Goal: Information Seeking & Learning: Learn about a topic

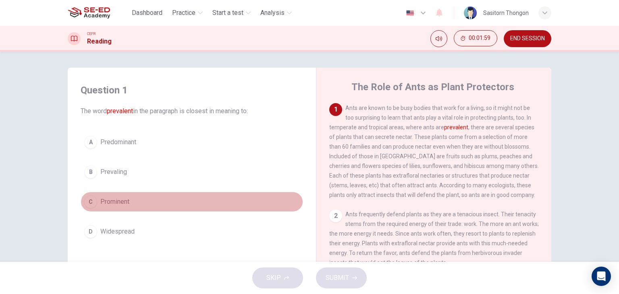
click at [118, 202] on span "Prominent" at bounding box center [114, 202] width 29 height 10
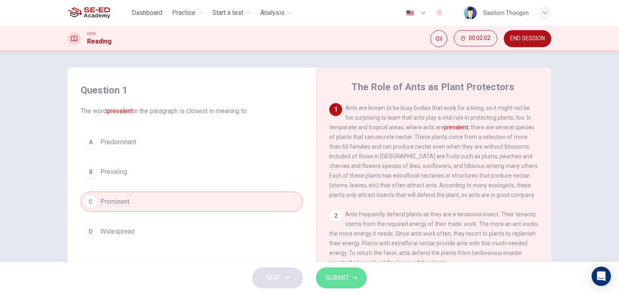
click at [342, 274] on span "SUBMIT" at bounding box center [337, 277] width 23 height 11
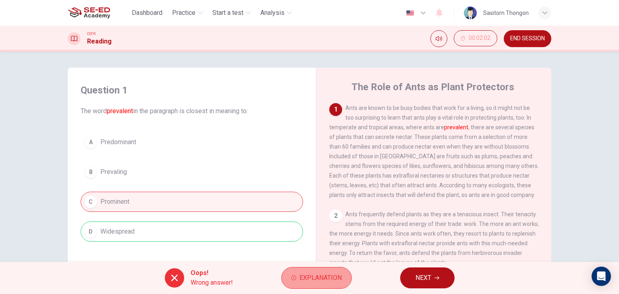
click at [324, 272] on button "Explanation" at bounding box center [316, 278] width 71 height 22
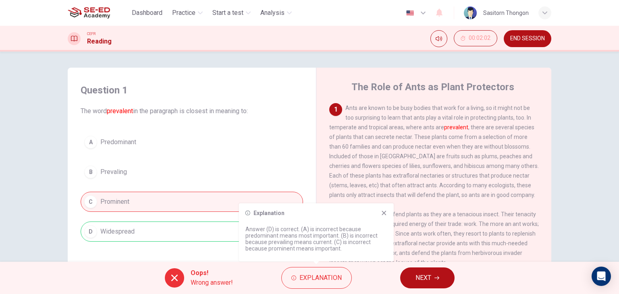
drag, startPoint x: 324, startPoint y: 272, endPoint x: 422, endPoint y: 274, distance: 98.8
click at [422, 274] on div "Oops! Wrong answer! Explanation NEXT" at bounding box center [309, 278] width 619 height 32
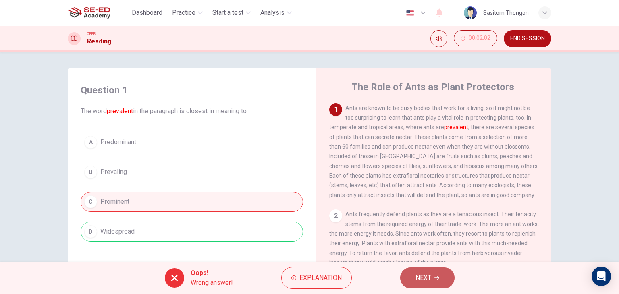
click at [422, 274] on span "NEXT" at bounding box center [424, 277] width 16 height 11
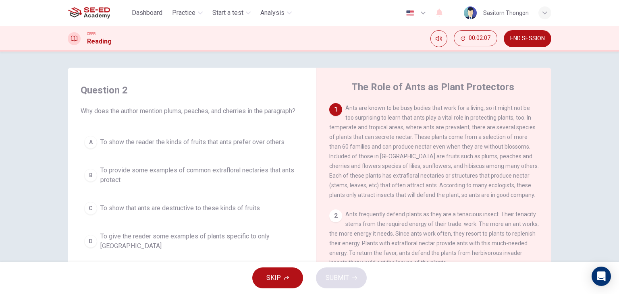
click at [422, 274] on div "SKIP SUBMIT" at bounding box center [309, 278] width 619 height 32
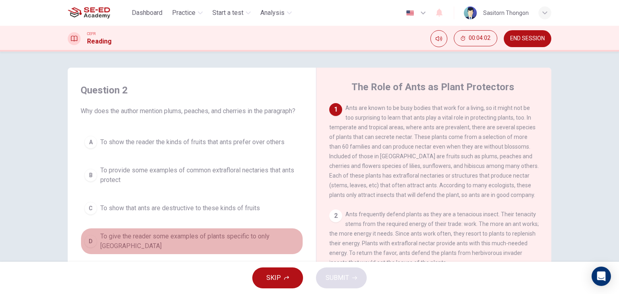
click at [90, 238] on div "D" at bounding box center [90, 241] width 13 height 13
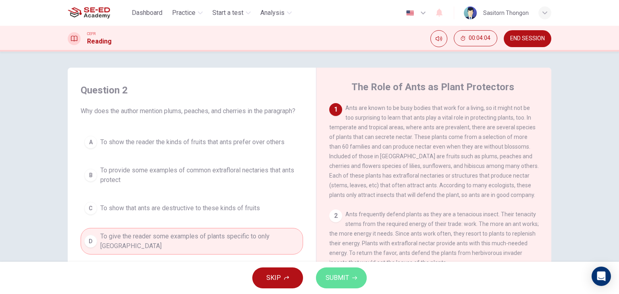
click at [333, 277] on span "SUBMIT" at bounding box center [337, 277] width 23 height 11
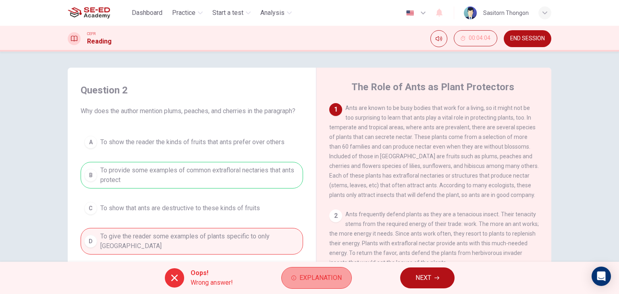
click at [310, 284] on button "Explanation" at bounding box center [316, 278] width 71 height 22
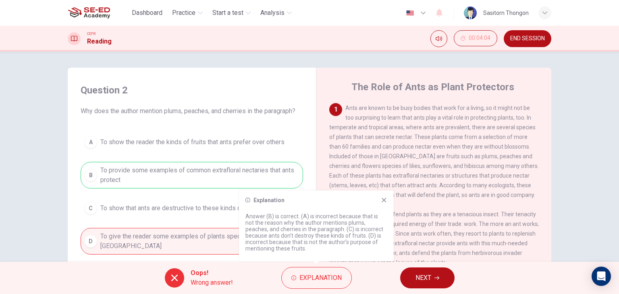
click at [382, 200] on icon at bounding box center [384, 200] width 6 height 6
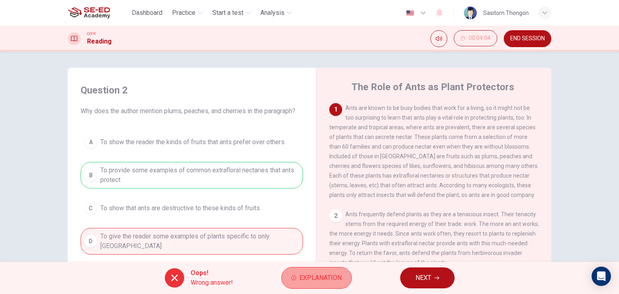
click at [332, 276] on span "Explanation" at bounding box center [320, 277] width 42 height 11
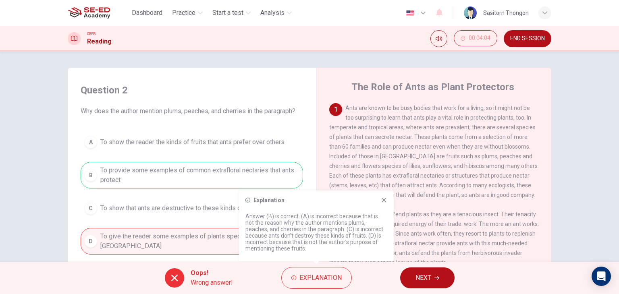
click at [383, 202] on icon at bounding box center [384, 200] width 6 height 6
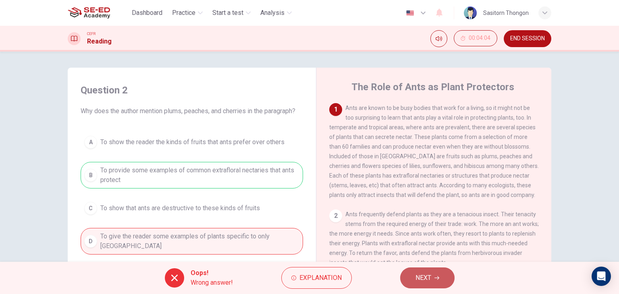
click at [426, 279] on span "NEXT" at bounding box center [424, 277] width 16 height 11
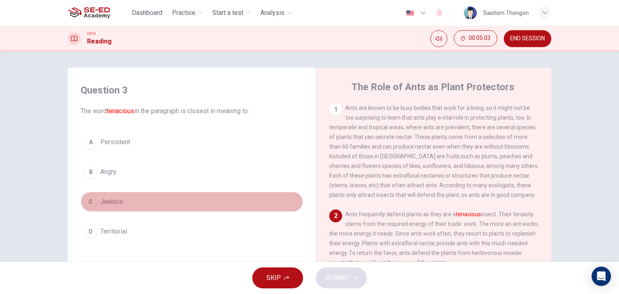
click at [88, 202] on div "C" at bounding box center [90, 201] width 13 height 13
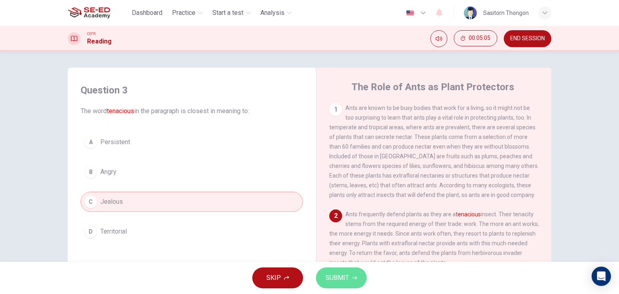
click at [335, 278] on span "SUBMIT" at bounding box center [337, 277] width 23 height 11
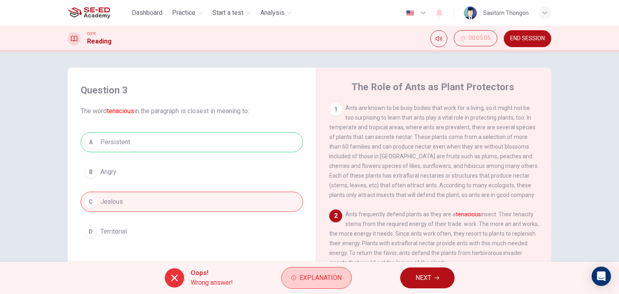
click at [335, 281] on span "Explanation" at bounding box center [320, 277] width 42 height 11
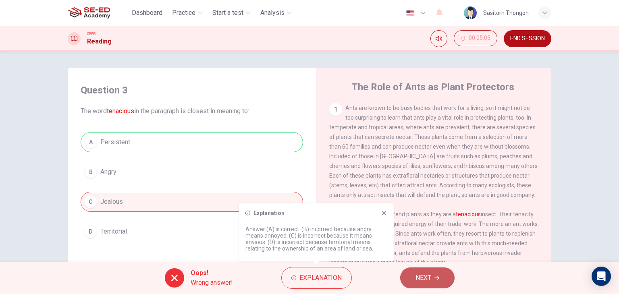
click at [419, 277] on span "NEXT" at bounding box center [424, 277] width 16 height 11
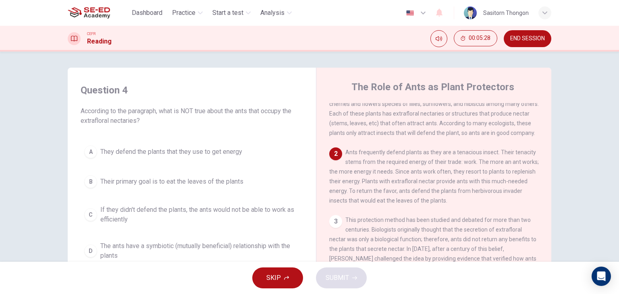
scroll to position [63, 0]
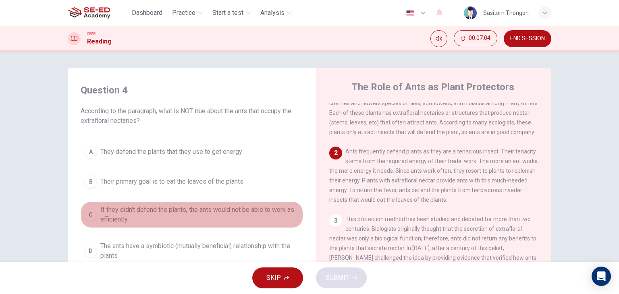
click at [231, 213] on span "If they didn't defend the plants, the ants would not be able to work as efficie…" at bounding box center [199, 214] width 199 height 19
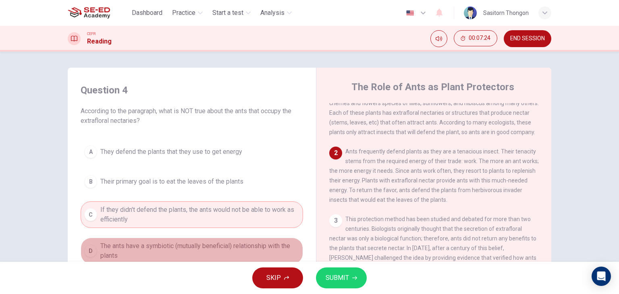
click at [85, 249] on div "D" at bounding box center [90, 251] width 13 height 13
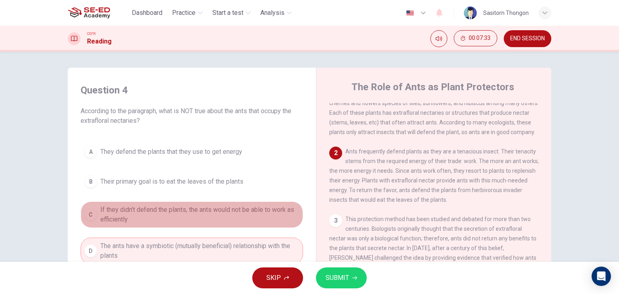
click at [91, 212] on div "C" at bounding box center [90, 214] width 13 height 13
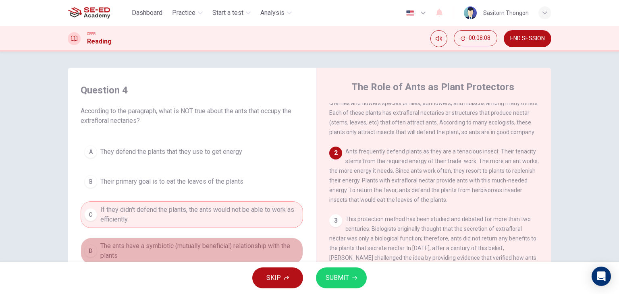
click at [91, 249] on div "D" at bounding box center [90, 251] width 13 height 13
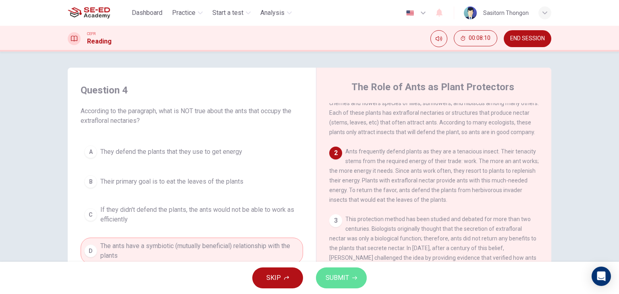
click at [348, 279] on span "SUBMIT" at bounding box center [337, 277] width 23 height 11
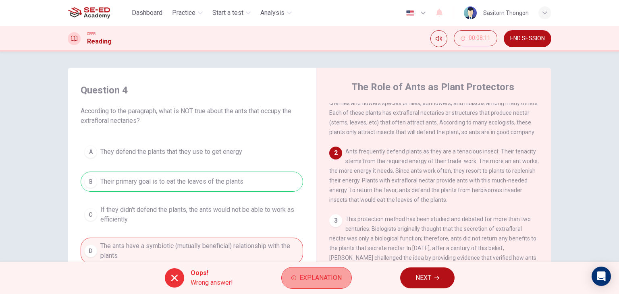
click at [309, 276] on span "Explanation" at bounding box center [320, 277] width 42 height 11
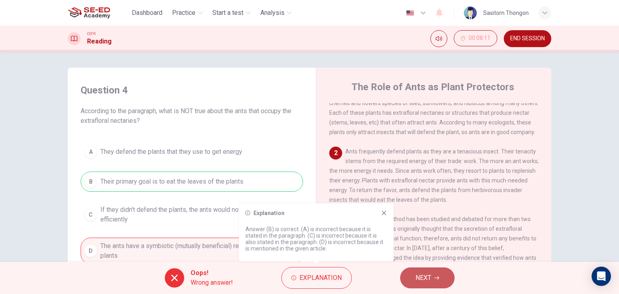
click at [429, 273] on span "NEXT" at bounding box center [424, 277] width 16 height 11
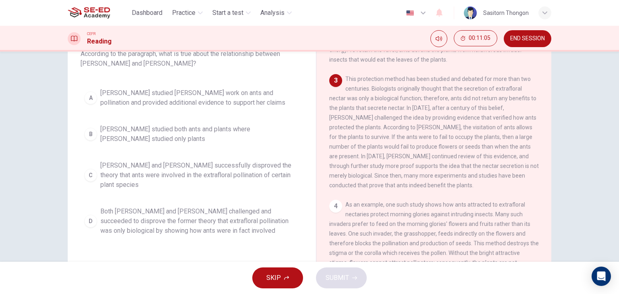
scroll to position [58, 0]
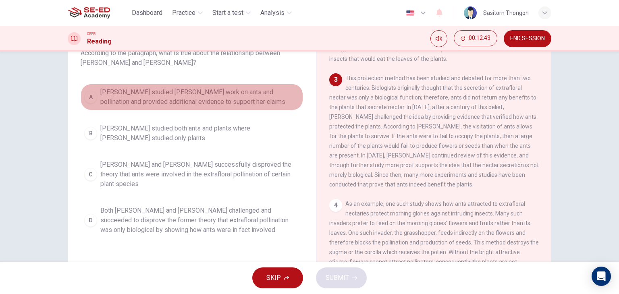
click at [87, 97] on div "A" at bounding box center [90, 97] width 13 height 13
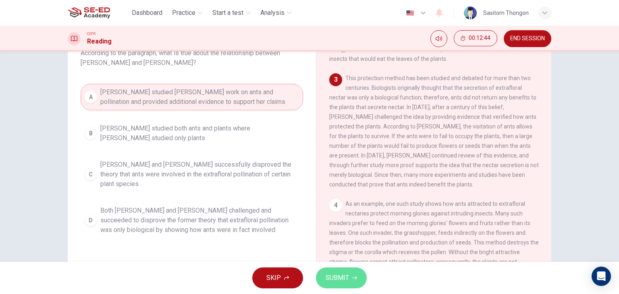
click at [337, 278] on span "SUBMIT" at bounding box center [337, 277] width 23 height 11
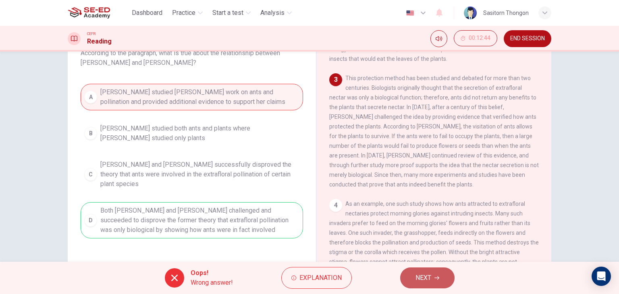
click at [435, 276] on icon "button" at bounding box center [436, 278] width 5 height 5
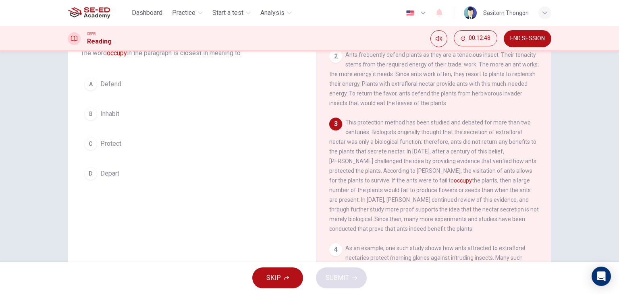
scroll to position [98, 0]
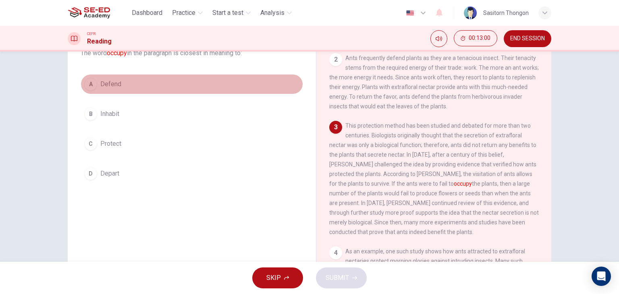
click at [88, 89] on div "A" at bounding box center [90, 84] width 13 height 13
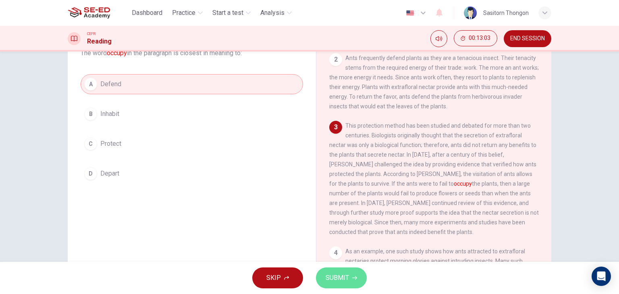
click at [343, 276] on span "SUBMIT" at bounding box center [337, 277] width 23 height 11
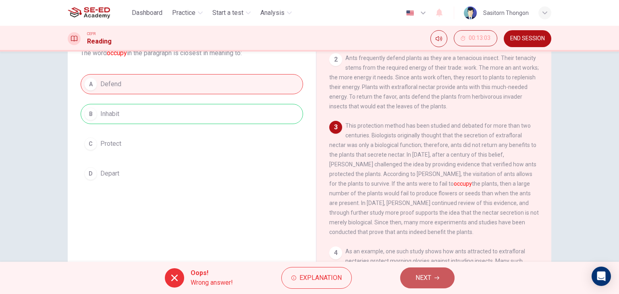
click at [428, 275] on span "NEXT" at bounding box center [424, 277] width 16 height 11
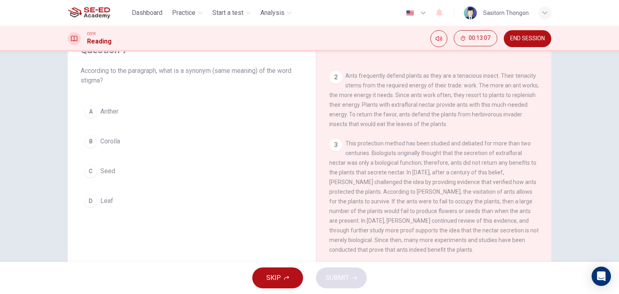
scroll to position [39, 0]
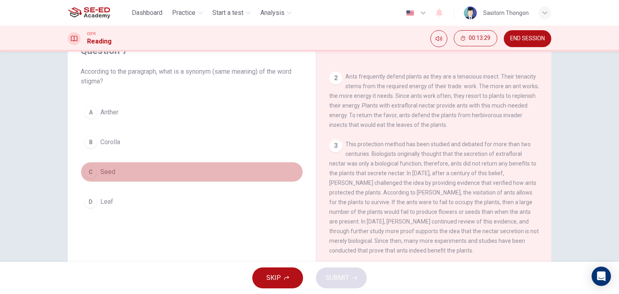
click at [90, 172] on div "C" at bounding box center [90, 172] width 13 height 13
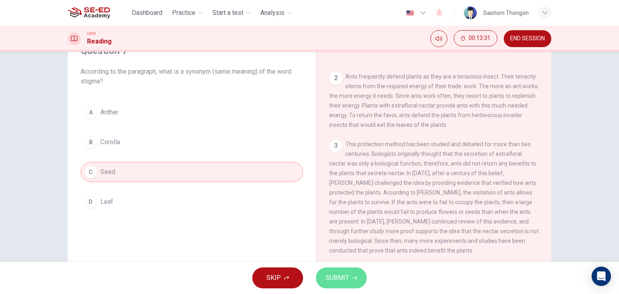
click at [344, 282] on span "SUBMIT" at bounding box center [337, 277] width 23 height 11
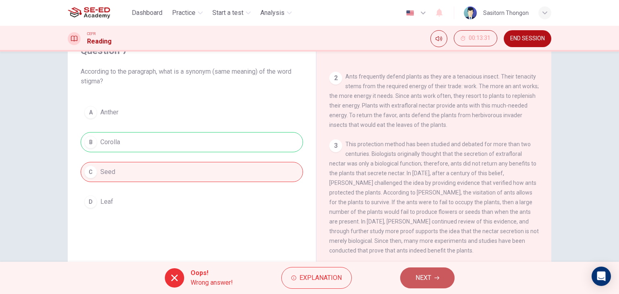
click at [426, 280] on span "NEXT" at bounding box center [424, 277] width 16 height 11
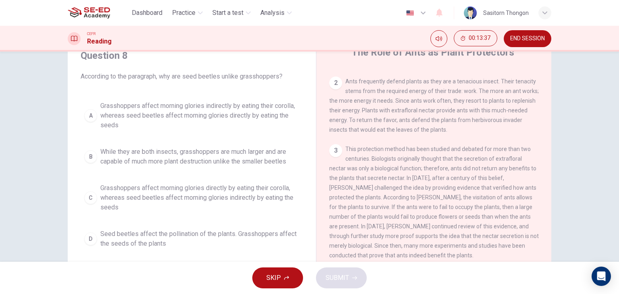
scroll to position [34, 0]
click at [557, 163] on div "Question 8 According to the paragraph, why are seed beetles unlike grasshoppers…" at bounding box center [309, 173] width 509 height 280
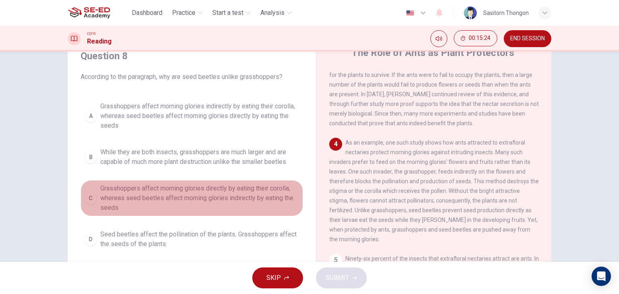
click at [89, 199] on div "C" at bounding box center [90, 198] width 13 height 13
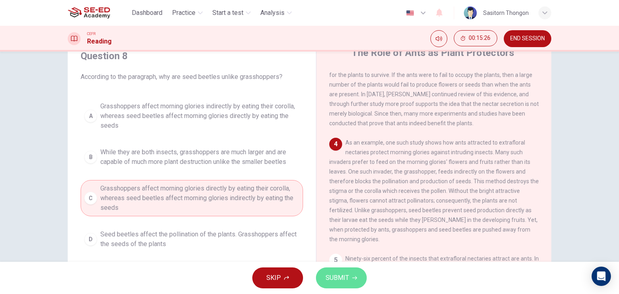
click at [334, 279] on span "SUBMIT" at bounding box center [337, 277] width 23 height 11
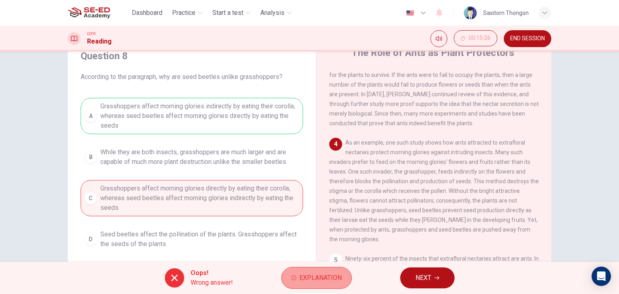
click at [325, 278] on span "Explanation" at bounding box center [320, 277] width 42 height 11
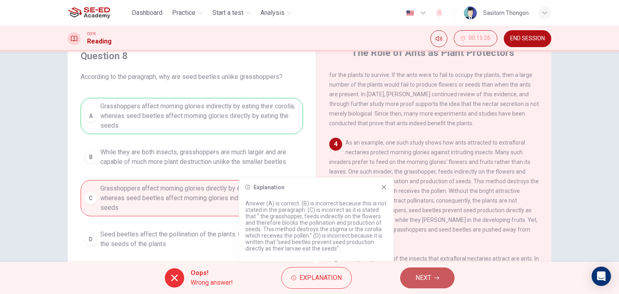
click at [422, 275] on span "NEXT" at bounding box center [424, 277] width 16 height 11
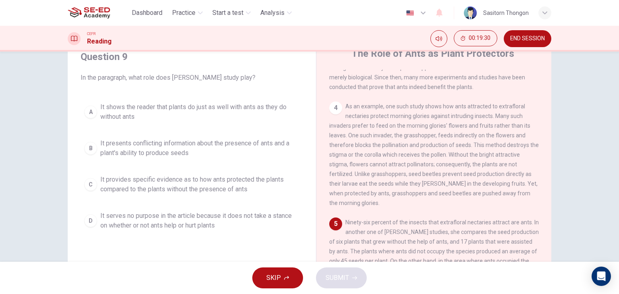
scroll to position [33, 0]
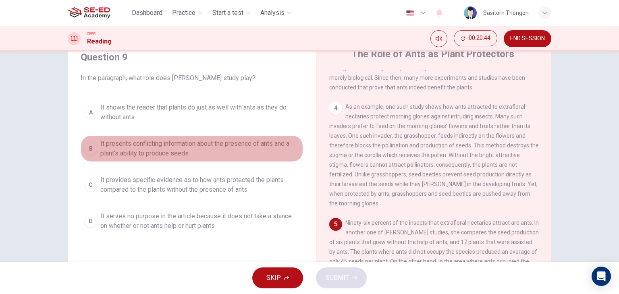
click at [91, 148] on div "B" at bounding box center [90, 148] width 13 height 13
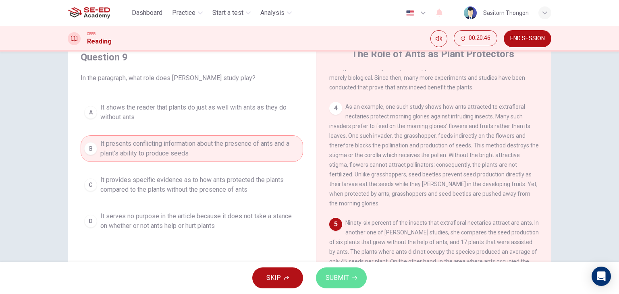
click at [337, 278] on span "SUBMIT" at bounding box center [337, 277] width 23 height 11
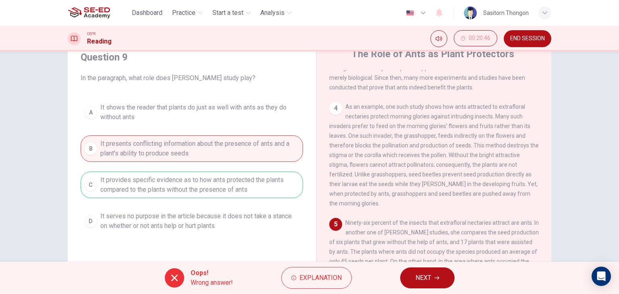
click at [423, 284] on button "NEXT" at bounding box center [427, 278] width 54 height 21
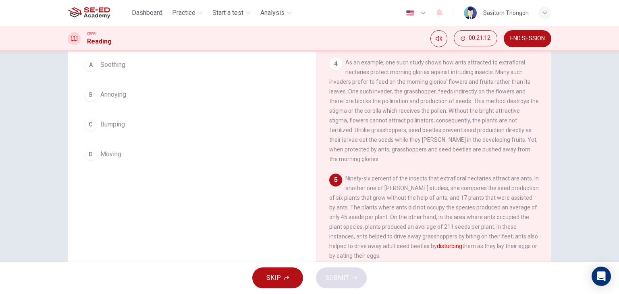
scroll to position [102, 0]
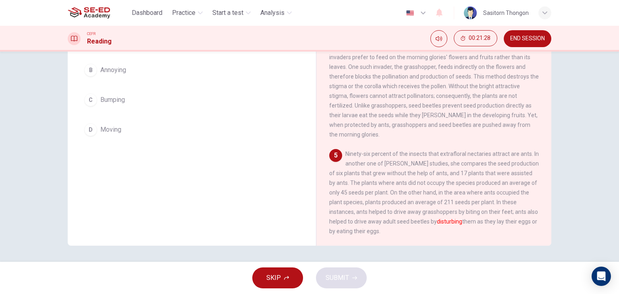
click at [431, 228] on div "5 Ninety-six percent of the insects that extrafloral nectaries attract are ants…" at bounding box center [434, 192] width 210 height 87
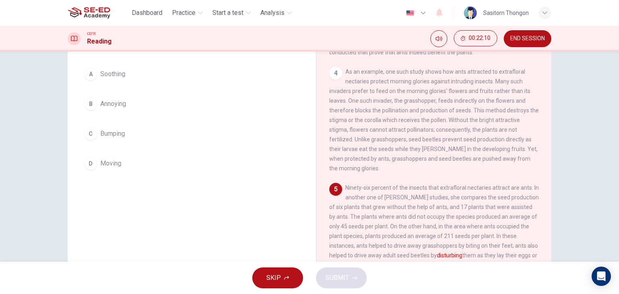
scroll to position [68, 0]
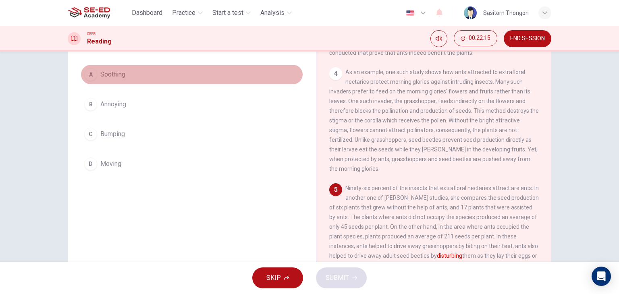
click at [89, 75] on div "A" at bounding box center [90, 74] width 13 height 13
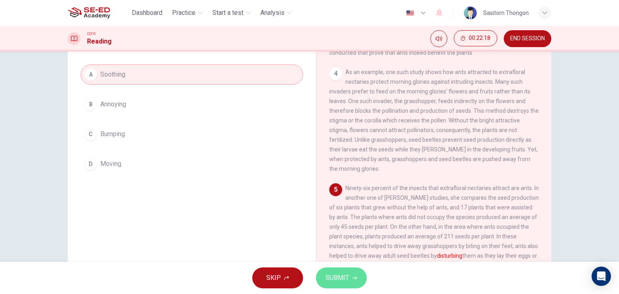
click at [341, 274] on span "SUBMIT" at bounding box center [337, 277] width 23 height 11
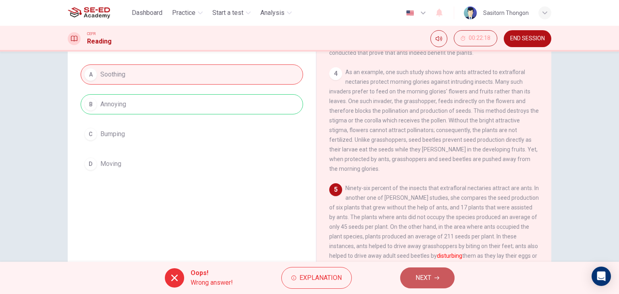
click at [425, 278] on span "NEXT" at bounding box center [424, 277] width 16 height 11
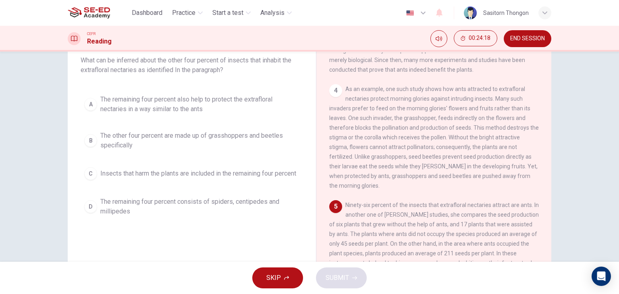
scroll to position [50, 0]
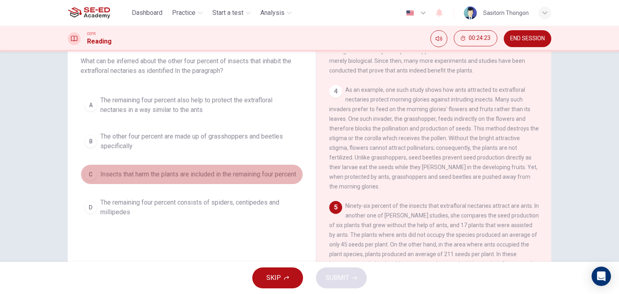
click at [89, 181] on div "C" at bounding box center [90, 174] width 13 height 13
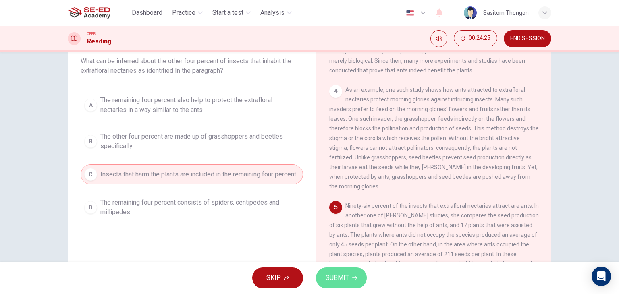
click at [332, 278] on span "SUBMIT" at bounding box center [337, 277] width 23 height 11
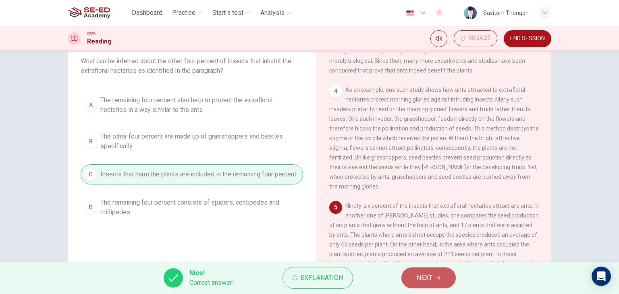
click at [434, 277] on button "NEXT" at bounding box center [428, 278] width 54 height 21
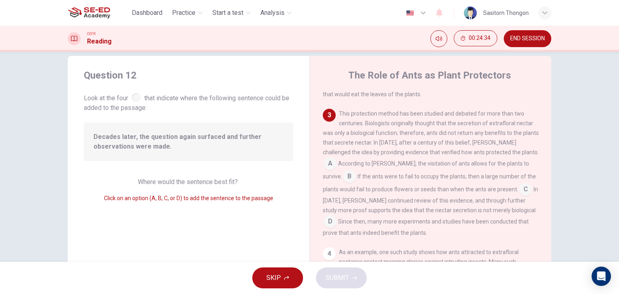
scroll to position [0, 0]
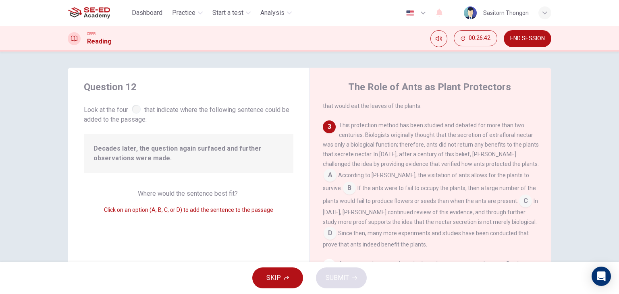
click at [349, 191] on input at bounding box center [349, 189] width 13 height 13
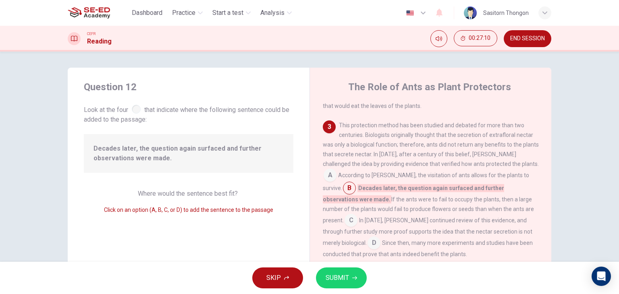
click at [357, 215] on input at bounding box center [351, 221] width 13 height 13
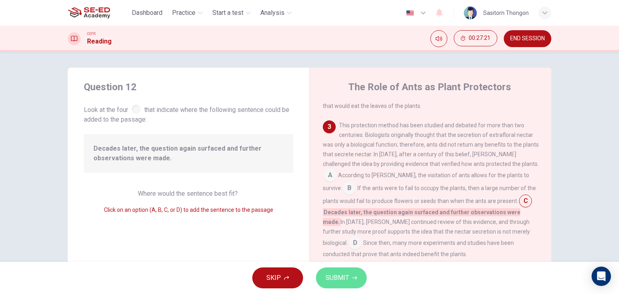
click at [336, 274] on span "SUBMIT" at bounding box center [337, 277] width 23 height 11
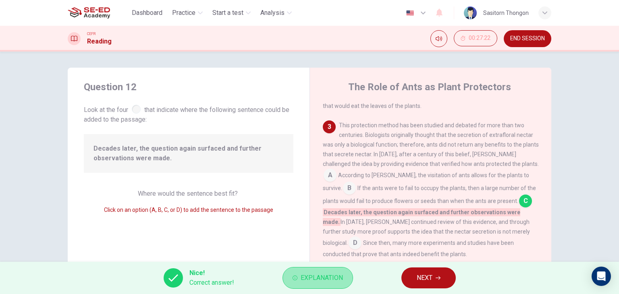
click at [331, 276] on span "Explanation" at bounding box center [322, 277] width 42 height 11
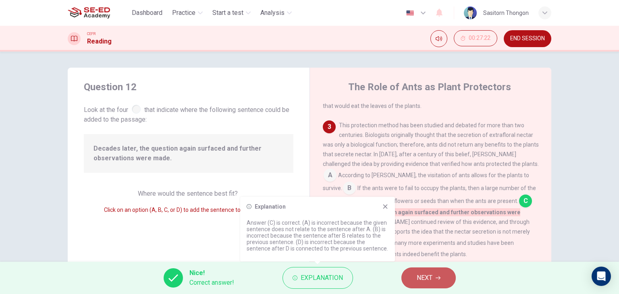
click at [426, 279] on span "NEXT" at bounding box center [425, 277] width 16 height 11
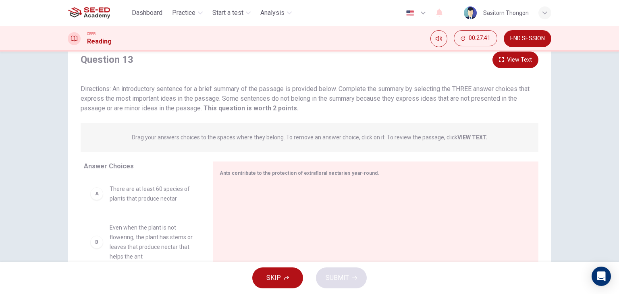
scroll to position [28, 0]
click at [97, 195] on div "A" at bounding box center [96, 194] width 13 height 13
click at [95, 202] on div "A There are at least 60 species of plants that produce nectar" at bounding box center [141, 194] width 103 height 19
click at [94, 199] on div "A" at bounding box center [96, 194] width 13 height 13
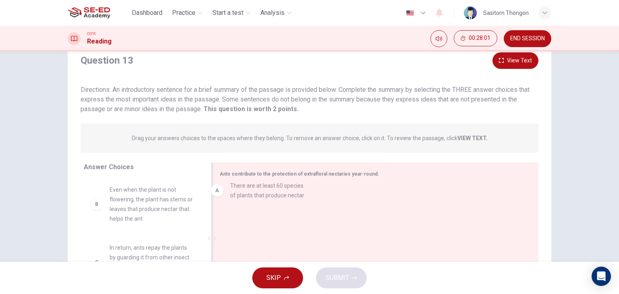
drag, startPoint x: 94, startPoint y: 199, endPoint x: 223, endPoint y: 193, distance: 128.7
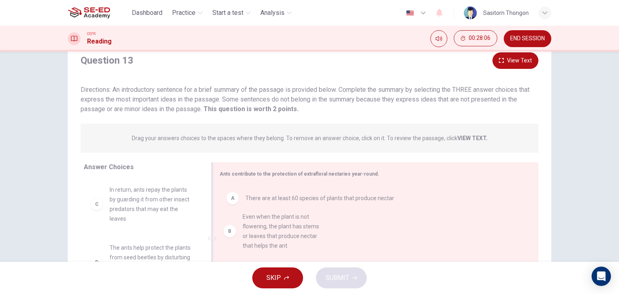
drag, startPoint x: 94, startPoint y: 206, endPoint x: 233, endPoint y: 233, distance: 141.5
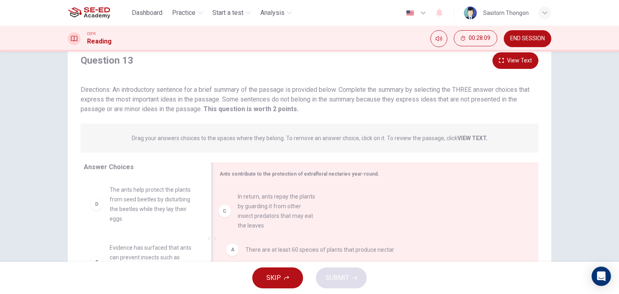
drag, startPoint x: 97, startPoint y: 211, endPoint x: 229, endPoint y: 218, distance: 132.8
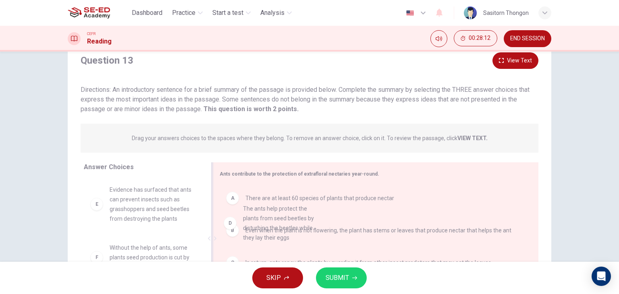
drag, startPoint x: 93, startPoint y: 207, endPoint x: 233, endPoint y: 221, distance: 140.6
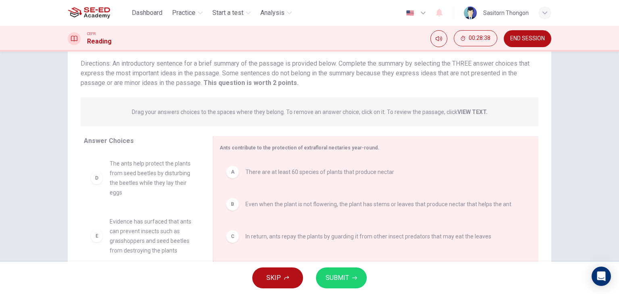
scroll to position [19, 0]
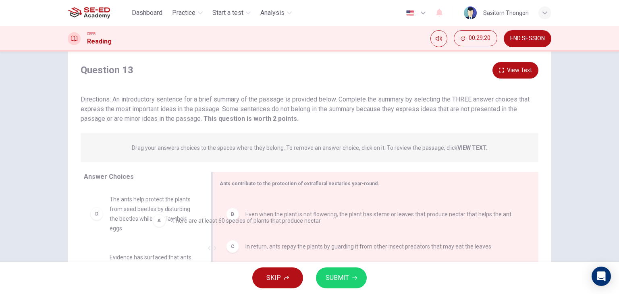
drag, startPoint x: 235, startPoint y: 208, endPoint x: 157, endPoint y: 221, distance: 78.5
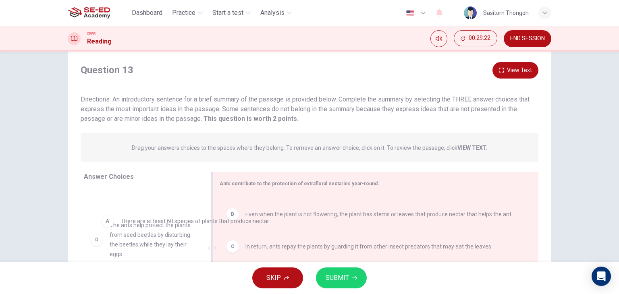
drag, startPoint x: 234, startPoint y: 210, endPoint x: 107, endPoint y: 224, distance: 127.3
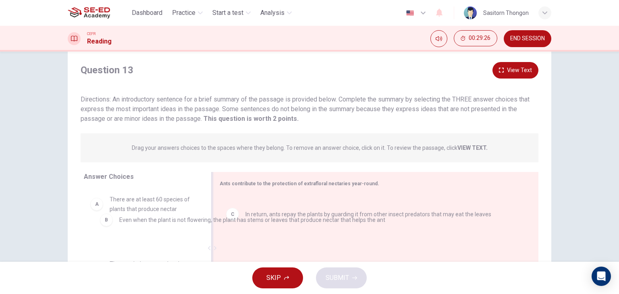
drag, startPoint x: 233, startPoint y: 208, endPoint x: 106, endPoint y: 220, distance: 126.7
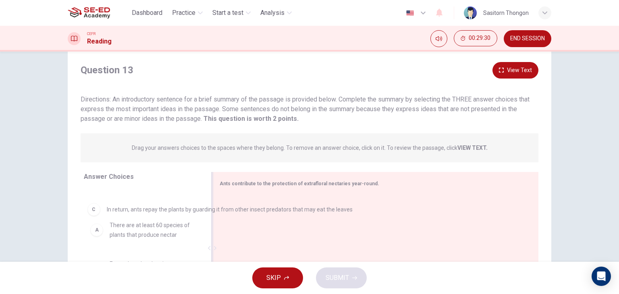
drag, startPoint x: 234, startPoint y: 209, endPoint x: 93, endPoint y: 211, distance: 140.7
drag, startPoint x: 138, startPoint y: 224, endPoint x: 278, endPoint y: 222, distance: 140.3
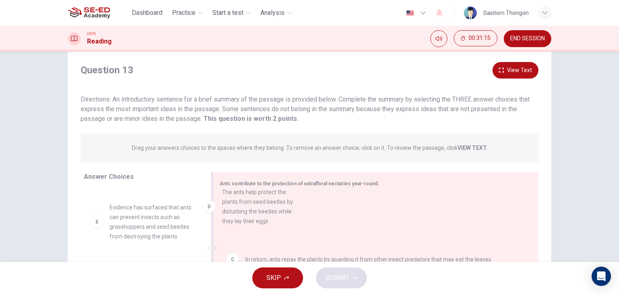
scroll to position [83, 0]
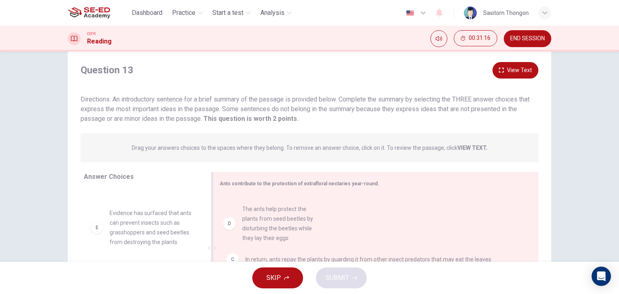
drag, startPoint x: 97, startPoint y: 226, endPoint x: 238, endPoint y: 224, distance: 141.1
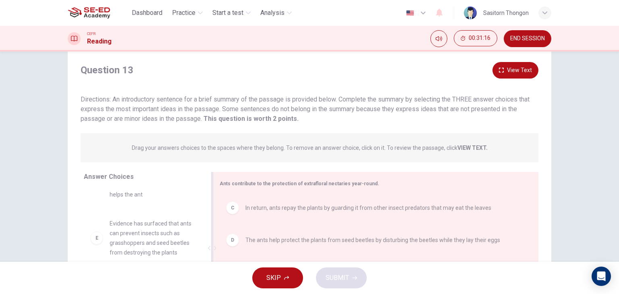
scroll to position [82, 0]
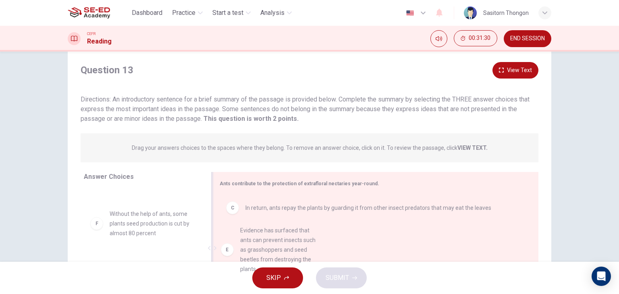
drag, startPoint x: 94, startPoint y: 237, endPoint x: 235, endPoint y: 249, distance: 141.9
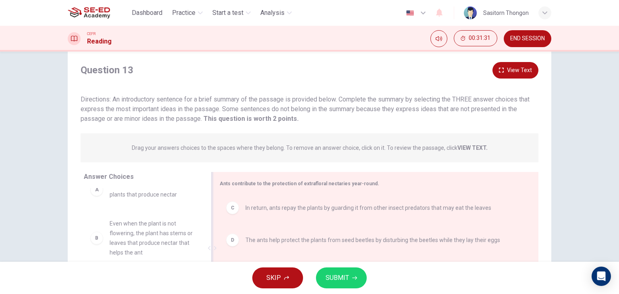
scroll to position [15, 0]
click at [335, 278] on span "SUBMIT" at bounding box center [337, 277] width 23 height 11
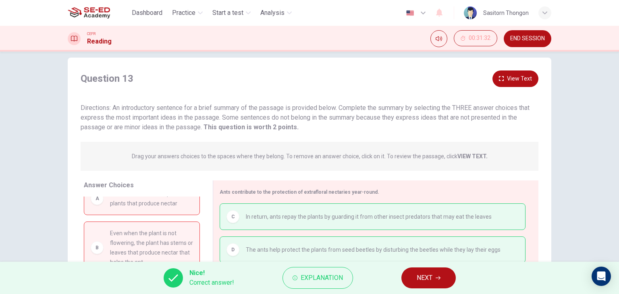
scroll to position [102, 0]
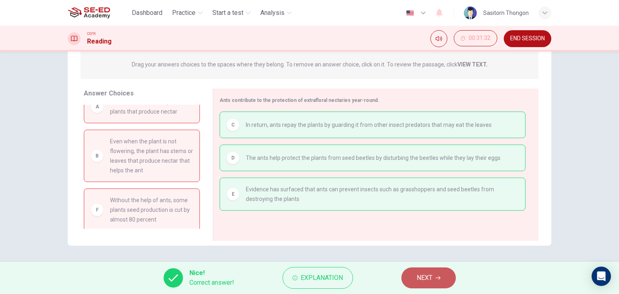
click at [423, 278] on span "NEXT" at bounding box center [425, 277] width 16 height 11
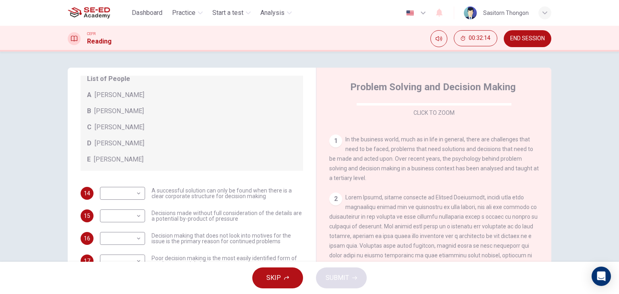
scroll to position [87, 0]
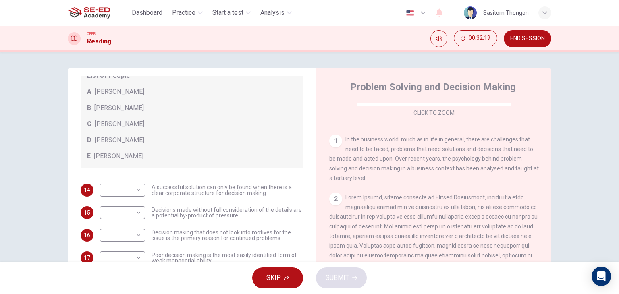
drag, startPoint x: 308, startPoint y: 212, endPoint x: 312, endPoint y: 241, distance: 30.1
click at [312, 241] on div "Questions 14 - 20 Match each statement with the correct person. Write the corre…" at bounding box center [310, 208] width 484 height 280
click at [110, 154] on span "John Tate" at bounding box center [119, 157] width 50 height 10
click at [136, 190] on body "This site uses cookies, as explained in our Privacy Policy . If you agree to th…" at bounding box center [309, 147] width 619 height 294
click at [171, 154] on div at bounding box center [309, 147] width 619 height 294
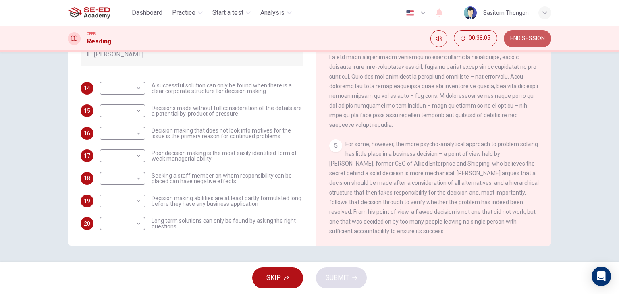
click at [532, 37] on span "END SESSION" at bounding box center [527, 38] width 35 height 6
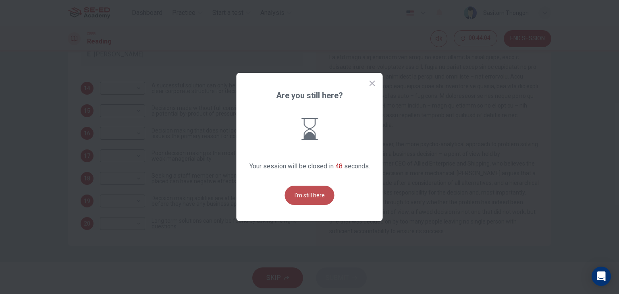
click at [312, 193] on button "I'm still here" at bounding box center [310, 195] width 50 height 19
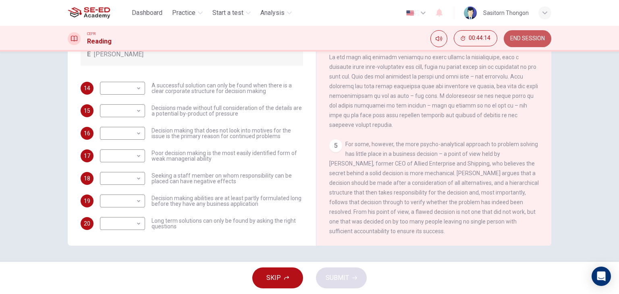
click at [520, 38] on span "END SESSION" at bounding box center [527, 38] width 35 height 6
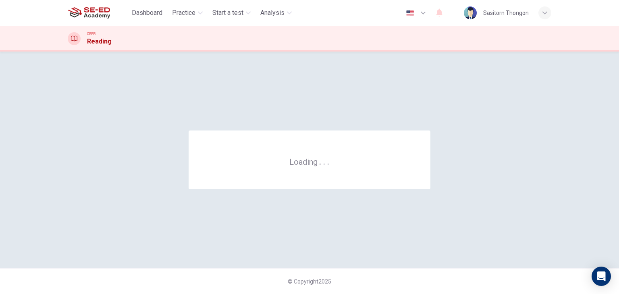
scroll to position [0, 0]
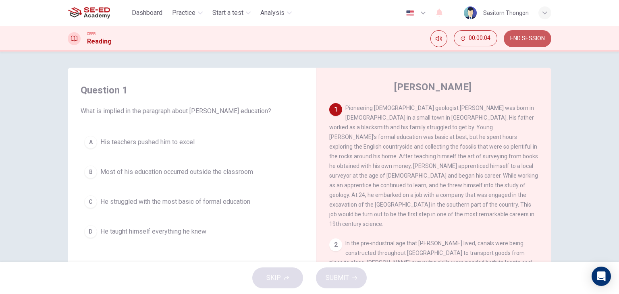
click at [540, 34] on button "END SESSION" at bounding box center [528, 38] width 48 height 17
